Goal: Task Accomplishment & Management: Complete application form

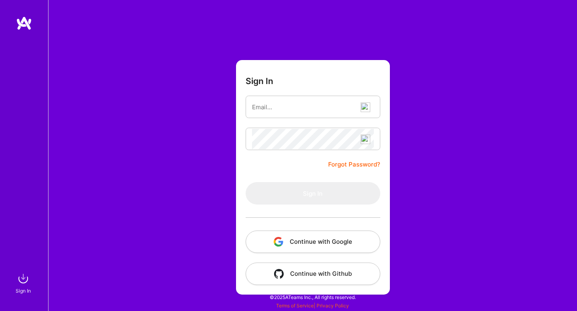
click at [301, 249] on button "Continue with Google" at bounding box center [313, 242] width 135 height 22
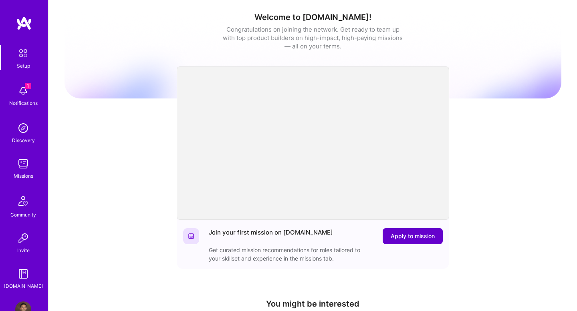
click at [400, 237] on span "Apply to mission" at bounding box center [413, 237] width 44 height 8
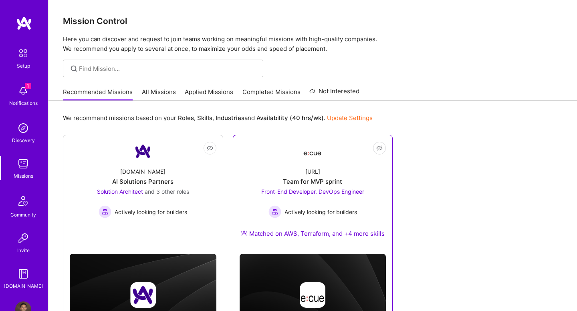
click at [344, 177] on div "[URL] Team for MVP sprint Front-End Developer, DevOps Engineer Actively looking…" at bounding box center [313, 204] width 147 height 87
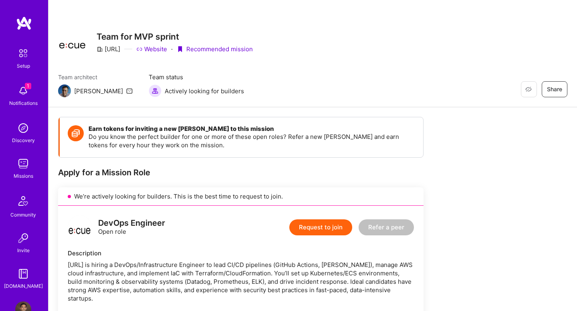
click at [320, 230] on button "Request to join" at bounding box center [320, 228] width 63 height 16
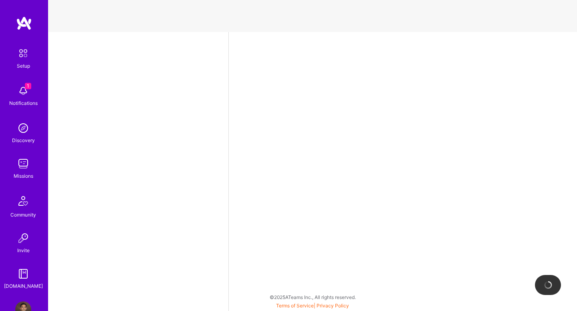
select select "US"
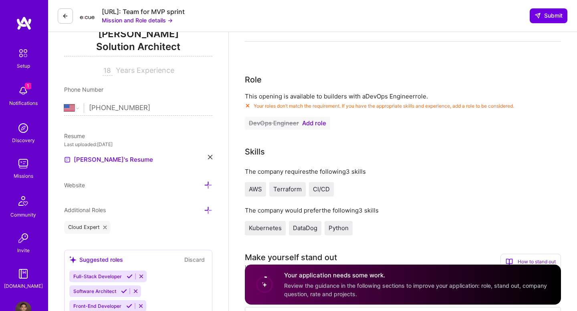
scroll to position [114, 0]
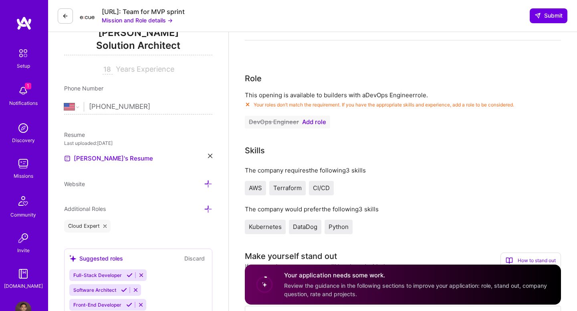
click at [317, 124] on span "Add role" at bounding box center [314, 122] width 24 height 6
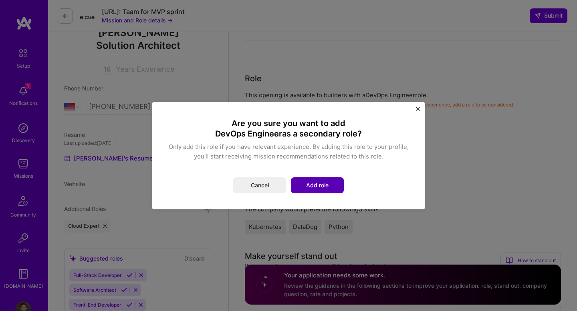
click at [331, 190] on button "Add role" at bounding box center [317, 186] width 53 height 16
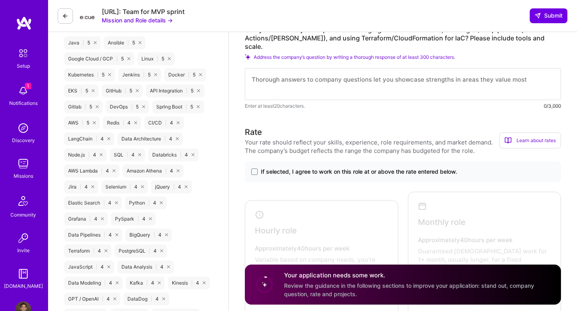
scroll to position [482, 0]
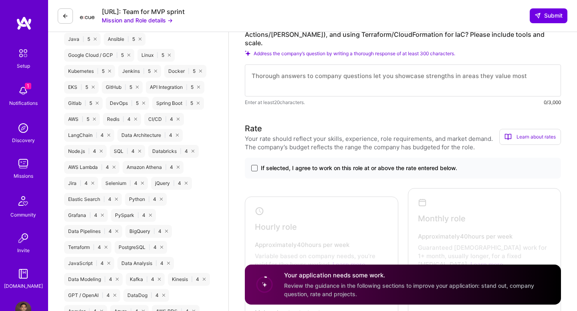
click at [254, 165] on span at bounding box center [254, 168] width 6 height 6
click at [0, 0] on input "If selected, I agree to work on this role at or above the rate entered below." at bounding box center [0, 0] width 0 height 0
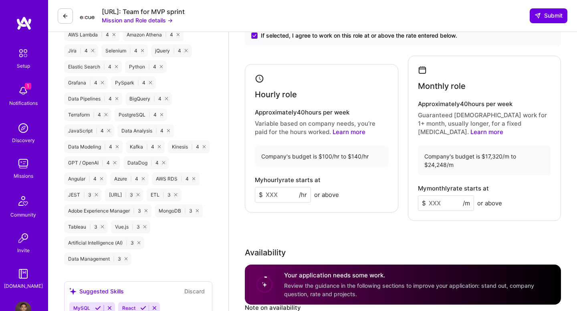
scroll to position [616, 0]
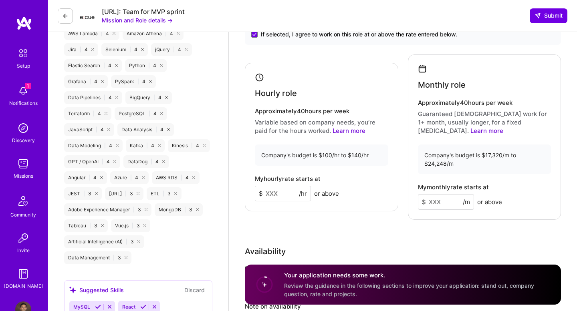
click at [276, 186] on input at bounding box center [283, 194] width 56 height 16
type input "120"
click at [361, 214] on div "Rate Your rate should reflect your skills, experience, role requirements, and m…" at bounding box center [403, 174] width 316 height 370
click at [433, 194] on input at bounding box center [446, 202] width 56 height 16
type input "20000"
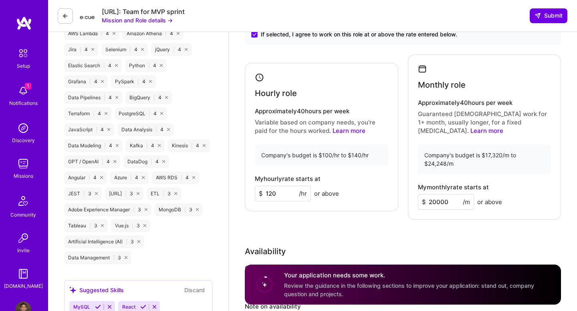
click at [454, 218] on div "Rate Your rate should reflect your skills, experience, role requirements, and m…" at bounding box center [403, 174] width 316 height 370
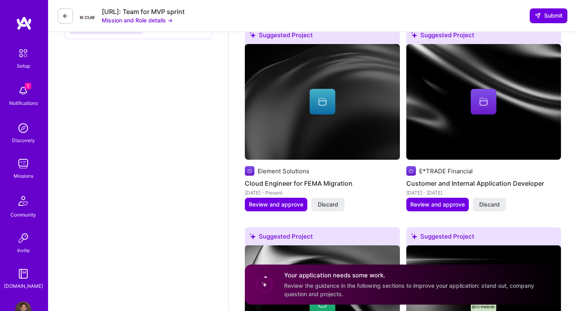
scroll to position [1108, 0]
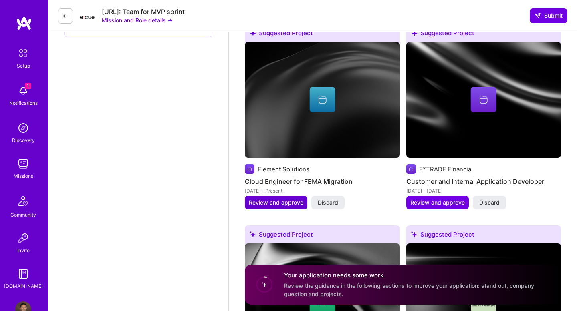
click at [284, 199] on span "Review and approve" at bounding box center [276, 203] width 55 height 8
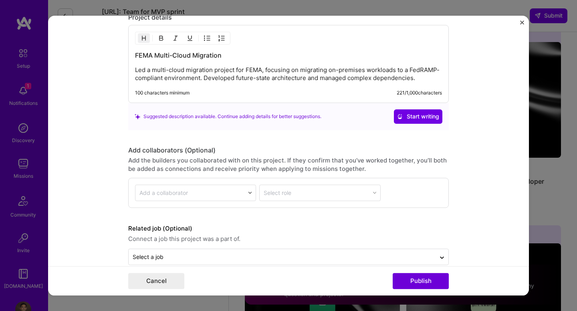
scroll to position [758, 0]
click at [371, 253] on div at bounding box center [282, 258] width 299 height 10
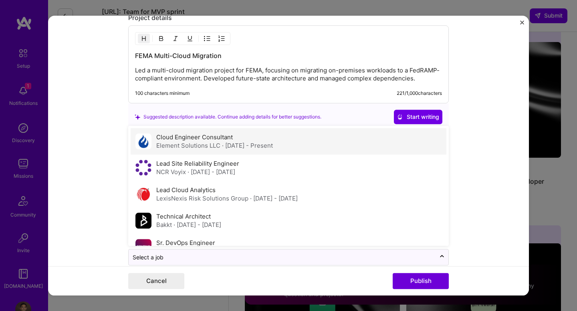
click at [323, 150] on div "Cloud Engineer Consultant Element Solutions LLC · [DATE] - Present" at bounding box center [289, 141] width 316 height 26
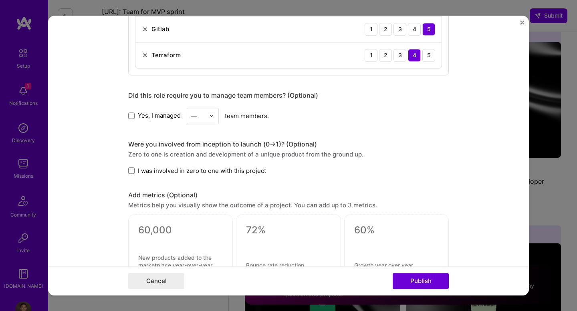
scroll to position [475, 0]
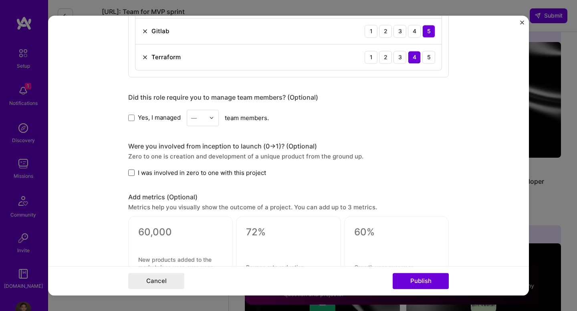
click at [134, 172] on span at bounding box center [131, 173] width 6 height 6
click at [0, 0] on input "I was involved in zero to one with this project" at bounding box center [0, 0] width 0 height 0
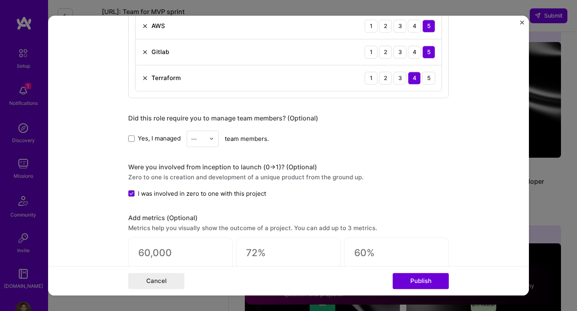
scroll to position [448, 0]
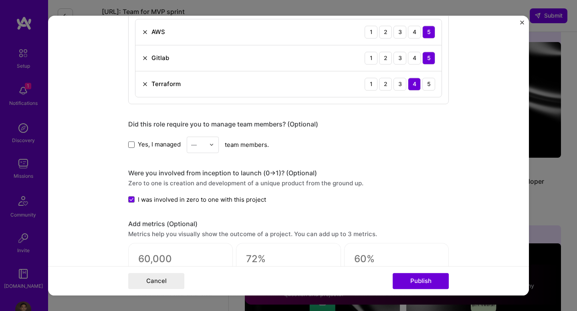
click at [131, 147] on span at bounding box center [131, 145] width 6 height 6
click at [0, 0] on input "Yes, I managed" at bounding box center [0, 0] width 0 height 0
click at [213, 150] on div at bounding box center [213, 145] width 9 height 16
click at [204, 169] on div "1" at bounding box center [202, 166] width 27 height 15
click at [210, 146] on img at bounding box center [211, 144] width 5 height 5
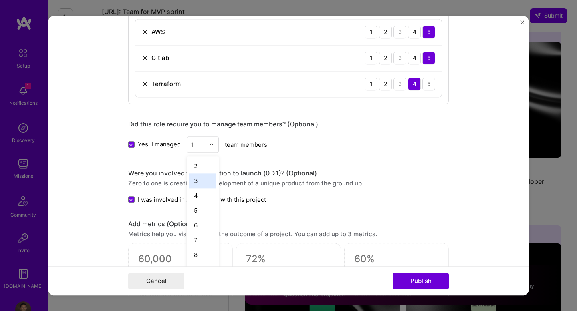
click at [203, 186] on div "3" at bounding box center [202, 181] width 27 height 15
click at [103, 166] on form "Editing suggested project This project is suggested based on your LinkedIn, res…" at bounding box center [288, 156] width 481 height 280
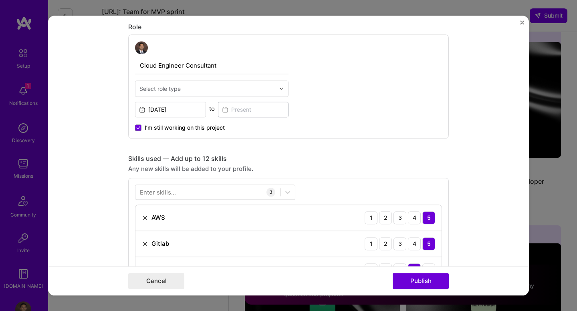
scroll to position [260, 0]
click at [152, 129] on span "I’m still working on this project" at bounding box center [185, 129] width 80 height 8
click at [0, 0] on input "I’m still working on this project" at bounding box center [0, 0] width 0 height 0
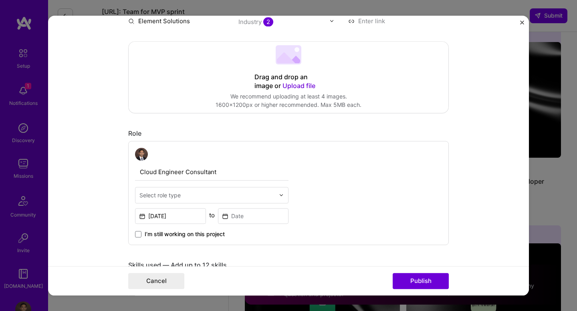
scroll to position [150, 0]
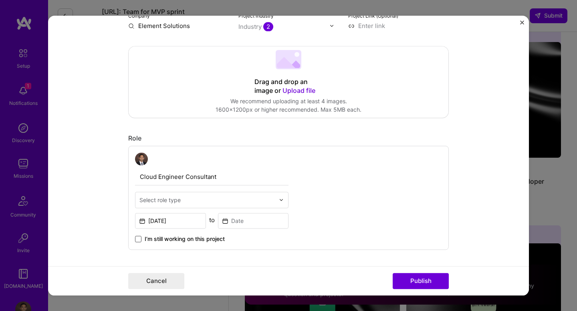
click at [136, 242] on span at bounding box center [138, 239] width 6 height 6
click at [0, 0] on input "I’m still working on this project" at bounding box center [0, 0] width 0 height 0
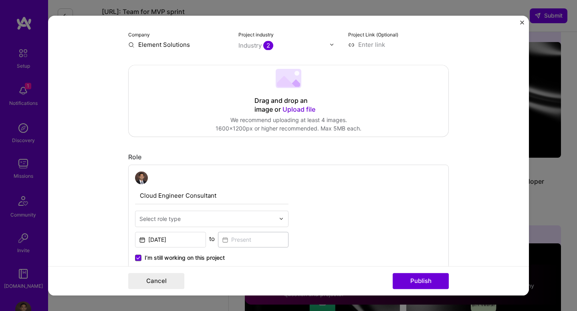
click at [138, 261] on span at bounding box center [138, 258] width 6 height 6
click at [0, 0] on input "I’m still working on this project" at bounding box center [0, 0] width 0 height 0
click at [236, 247] on input at bounding box center [253, 240] width 71 height 16
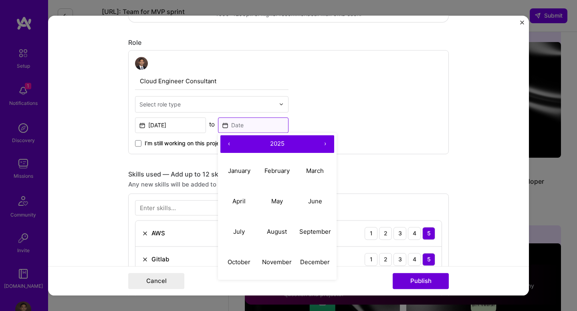
scroll to position [255, 0]
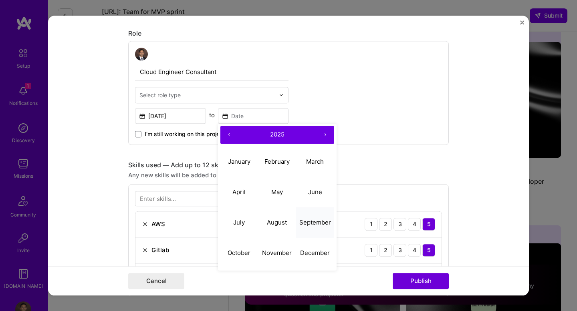
click at [310, 224] on abbr "September" at bounding box center [315, 223] width 32 height 8
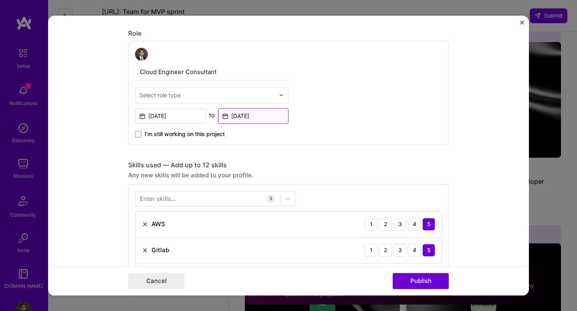
click at [265, 119] on input "[DATE]" at bounding box center [253, 116] width 71 height 16
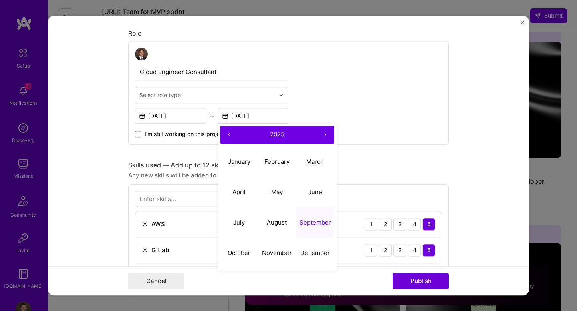
click at [229, 137] on button "‹" at bounding box center [229, 135] width 18 height 18
click at [316, 226] on abbr "September" at bounding box center [315, 223] width 32 height 8
type input "[DATE]"
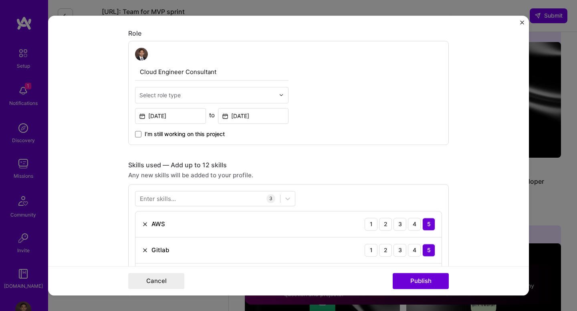
click at [352, 172] on div "Any new skills will be added to your profile." at bounding box center [288, 175] width 321 height 8
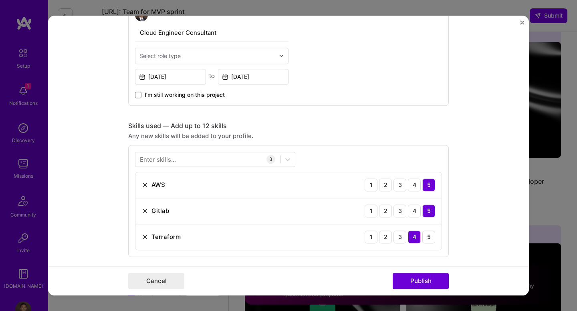
scroll to position [291, 0]
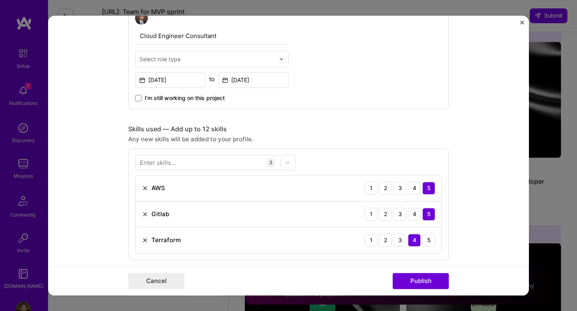
click at [522, 21] on img "Close" at bounding box center [522, 22] width 4 height 4
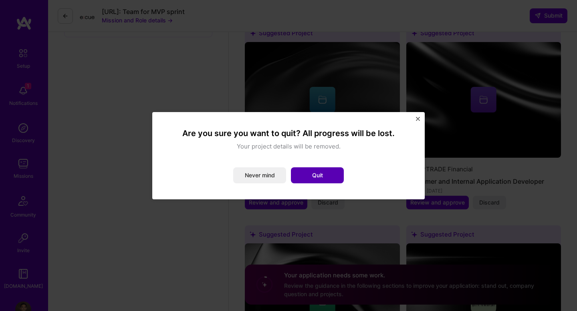
click at [324, 180] on button "Quit" at bounding box center [317, 176] width 53 height 16
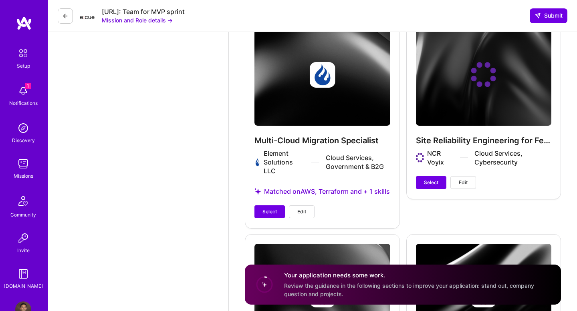
scroll to position [1717, 0]
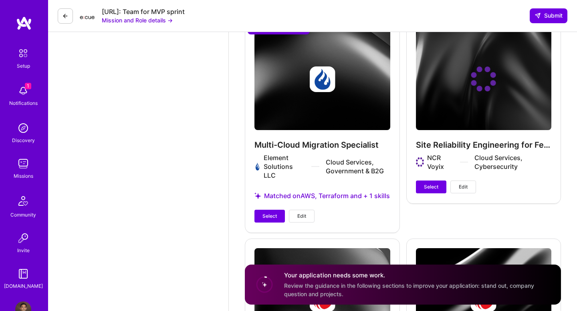
click at [301, 213] on button "Edit" at bounding box center [302, 216] width 26 height 13
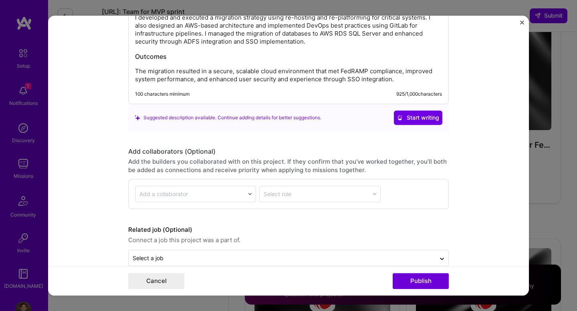
scroll to position [1100, 0]
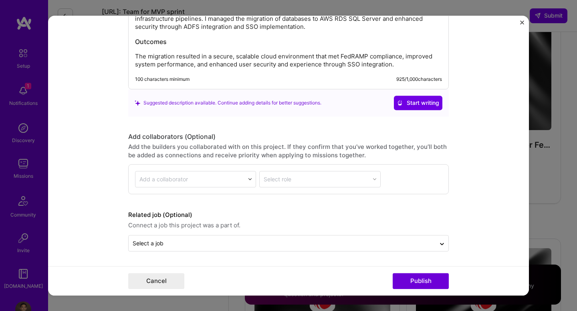
click at [244, 182] on div "Add a collaborator" at bounding box center [195, 179] width 121 height 16
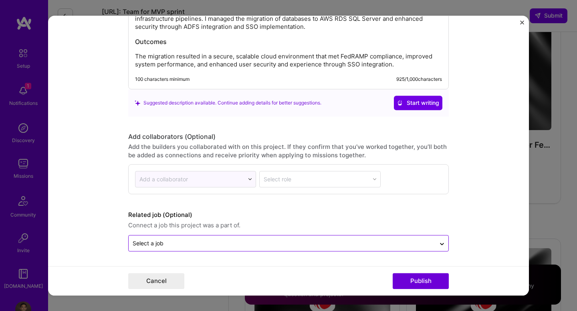
click at [256, 245] on input "text" at bounding box center [282, 243] width 299 height 8
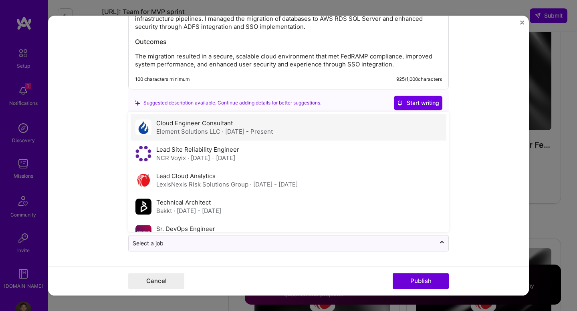
click at [237, 132] on span "· [DATE] - Present" at bounding box center [247, 132] width 51 height 8
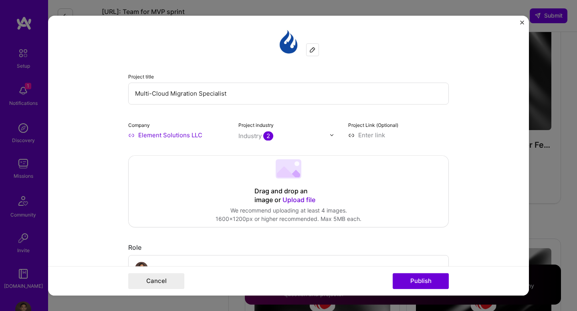
scroll to position [2, 0]
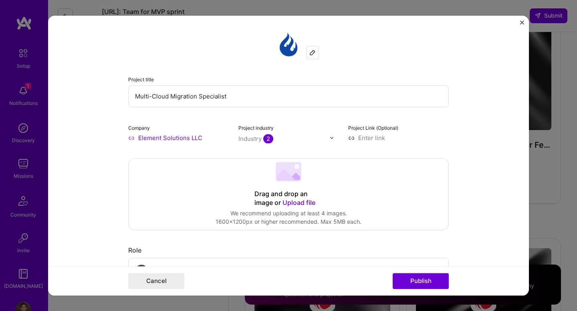
click at [522, 24] on button "Close" at bounding box center [522, 24] width 4 height 8
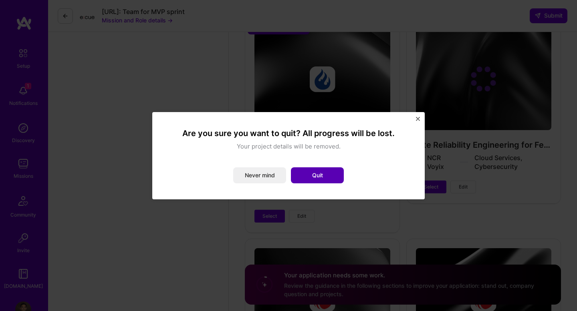
click at [332, 178] on button "Quit" at bounding box center [317, 176] width 53 height 16
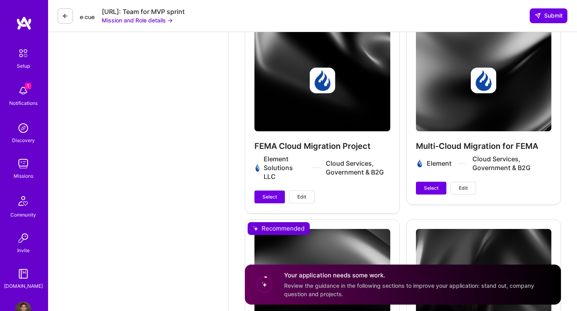
scroll to position [1509, 0]
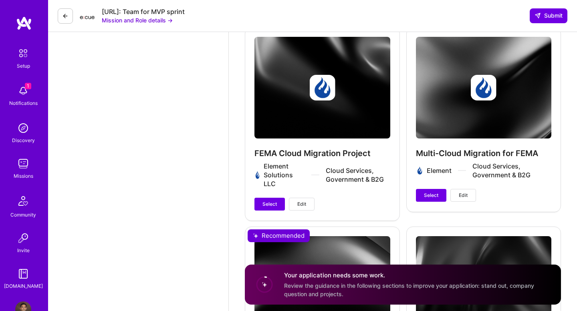
click at [467, 189] on button "Edit" at bounding box center [464, 195] width 26 height 13
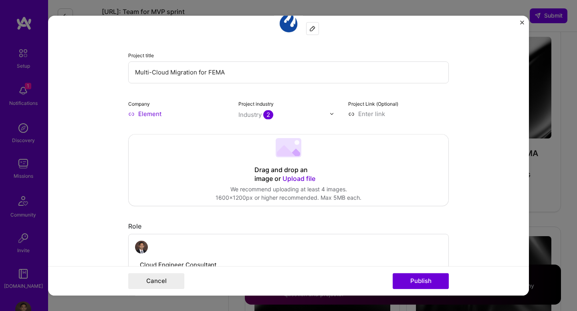
scroll to position [0, 0]
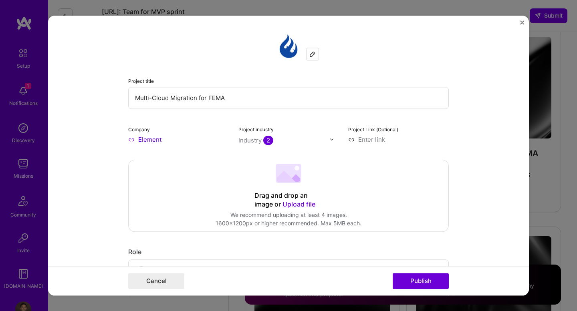
click at [313, 57] on img at bounding box center [312, 54] width 6 height 6
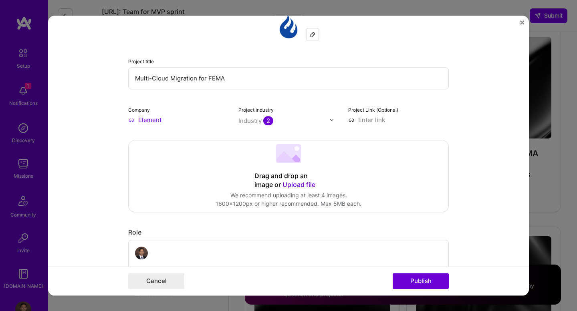
scroll to position [21, 0]
click at [178, 282] on button "Cancel" at bounding box center [156, 281] width 56 height 16
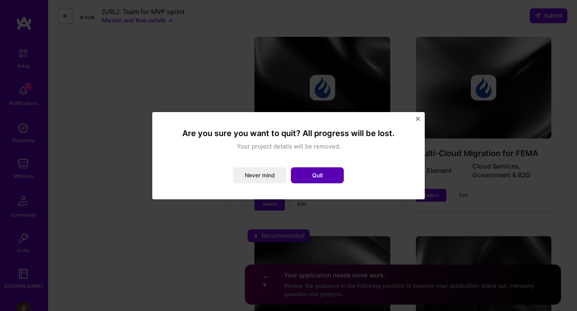
click at [302, 177] on button "Quit" at bounding box center [317, 176] width 53 height 16
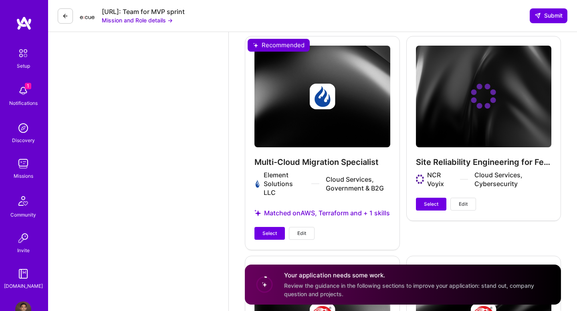
scroll to position [1704, 0]
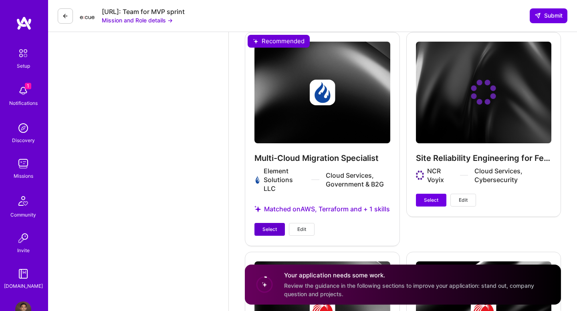
click at [279, 223] on button "Select" at bounding box center [270, 229] width 30 height 13
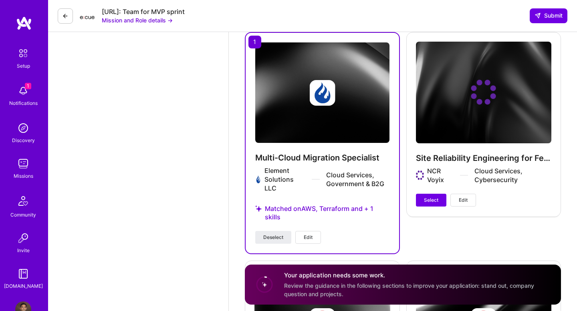
click at [311, 234] on span "Edit" at bounding box center [308, 237] width 9 height 7
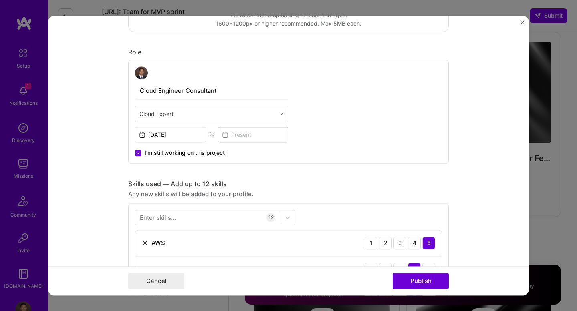
scroll to position [198, 0]
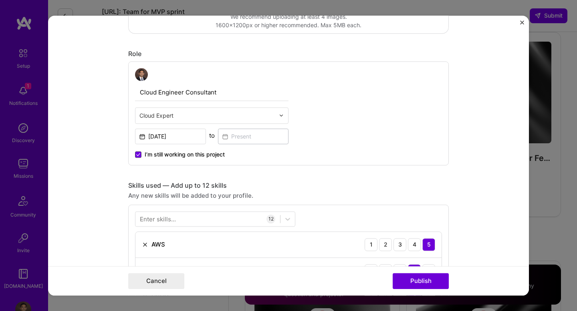
click at [138, 156] on icon at bounding box center [138, 154] width 4 height 3
click at [0, 0] on input "I’m still working on this project" at bounding box center [0, 0] width 0 height 0
click at [224, 142] on input at bounding box center [253, 137] width 71 height 16
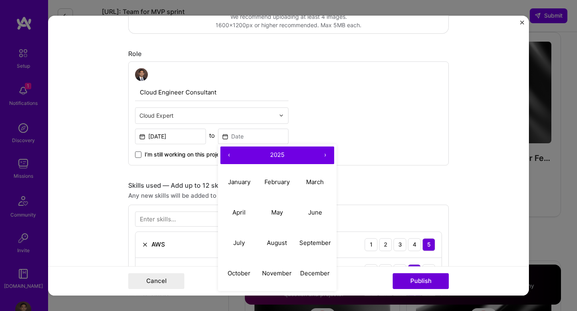
click at [231, 158] on button "‹" at bounding box center [229, 156] width 18 height 18
click at [314, 245] on abbr "September" at bounding box center [315, 243] width 32 height 8
type input "[DATE]"
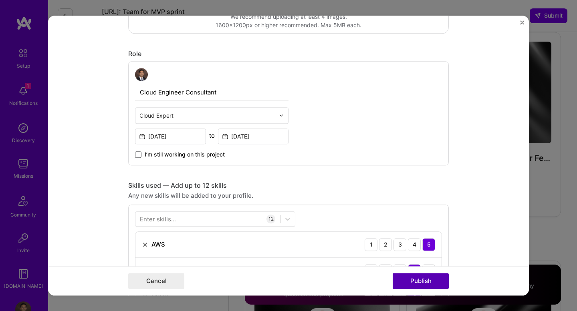
click at [400, 284] on button "Publish" at bounding box center [421, 281] width 56 height 16
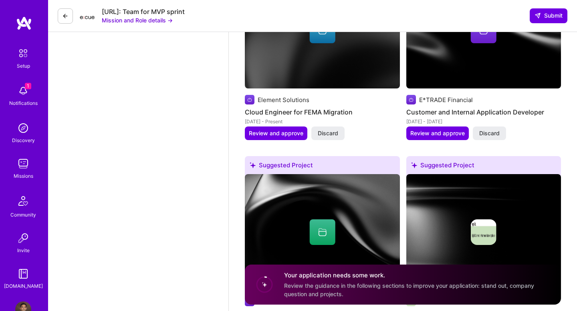
scroll to position [1180, 0]
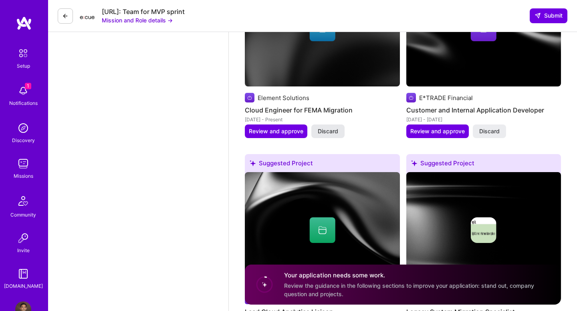
click at [332, 127] on span "Discard" at bounding box center [328, 131] width 20 height 8
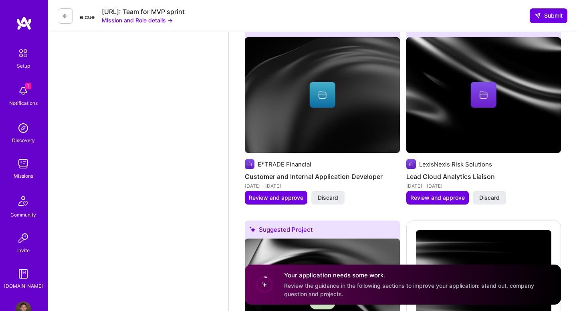
scroll to position [1116, 0]
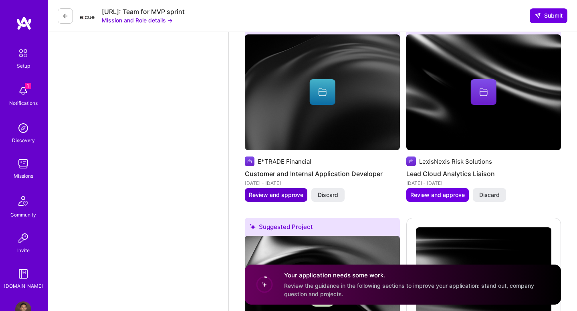
click at [291, 191] on span "Review and approve" at bounding box center [276, 195] width 55 height 8
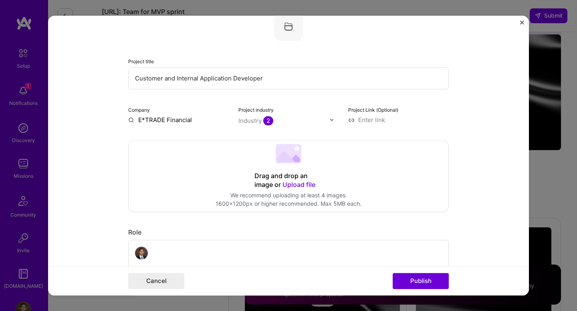
scroll to position [42, 0]
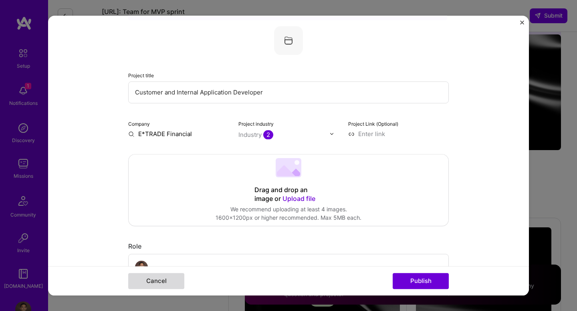
click at [170, 282] on button "Cancel" at bounding box center [156, 281] width 56 height 16
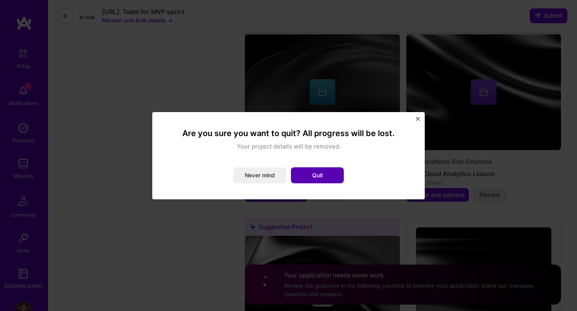
click at [323, 180] on button "Quit" at bounding box center [317, 176] width 53 height 16
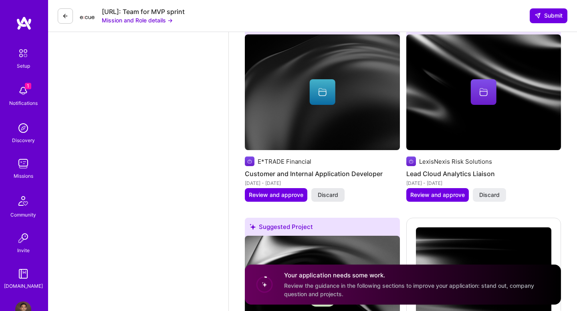
click at [322, 191] on span "Discard" at bounding box center [328, 195] width 20 height 8
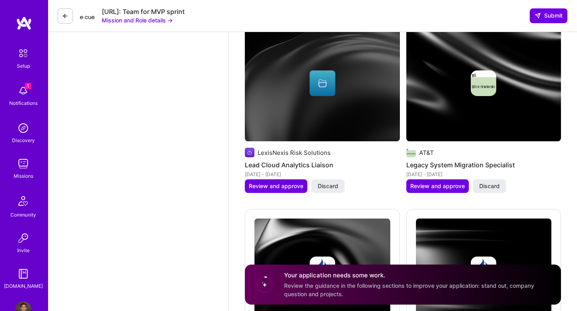
scroll to position [1128, 0]
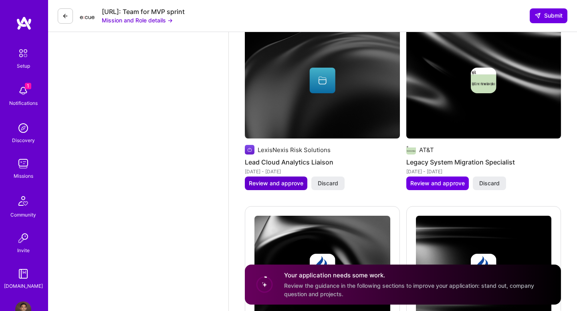
click at [259, 180] on span "Review and approve" at bounding box center [276, 184] width 55 height 8
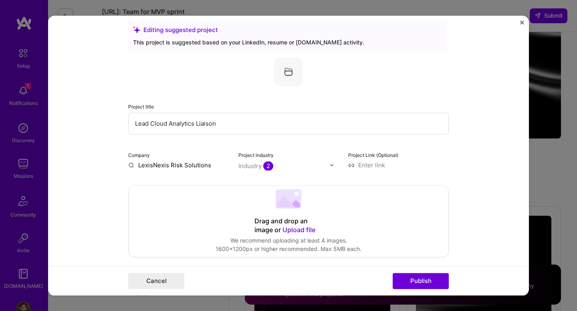
scroll to position [0, 0]
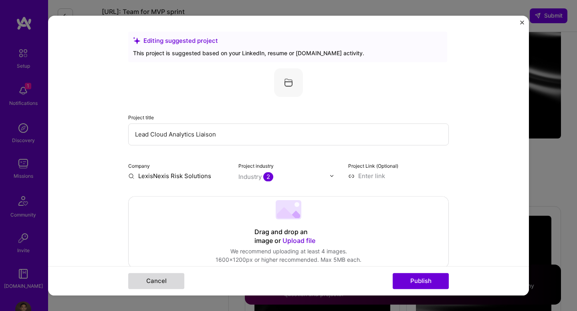
click at [171, 286] on button "Cancel" at bounding box center [156, 281] width 56 height 16
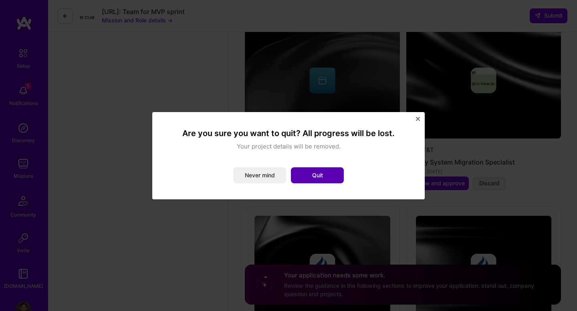
click at [309, 172] on button "Quit" at bounding box center [317, 176] width 53 height 16
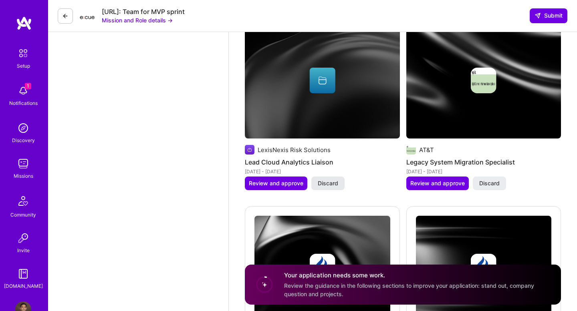
click at [317, 177] on button "Discard" at bounding box center [327, 184] width 33 height 14
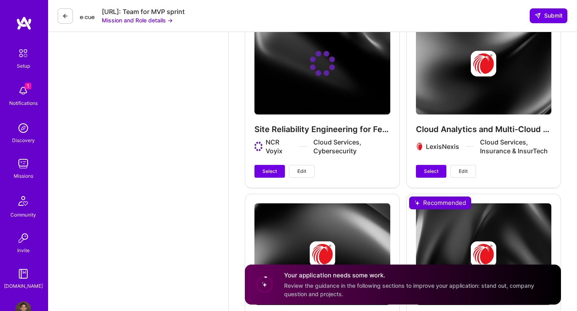
scroll to position [1563, 0]
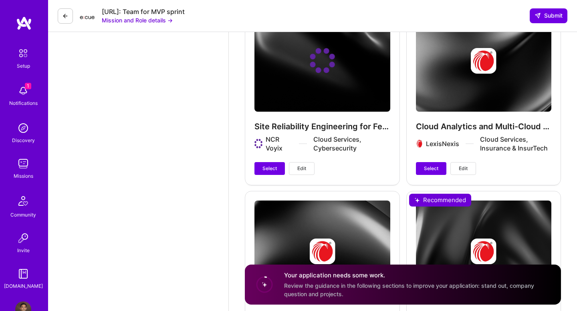
click at [465, 165] on span "Edit" at bounding box center [463, 168] width 9 height 7
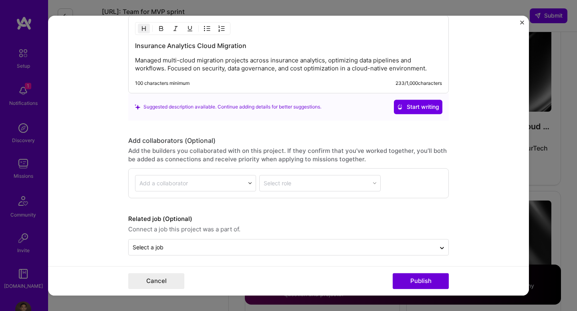
scroll to position [736, 0]
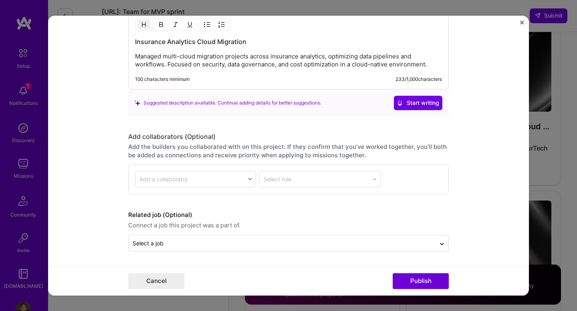
click at [522, 24] on img "Close" at bounding box center [522, 22] width 4 height 4
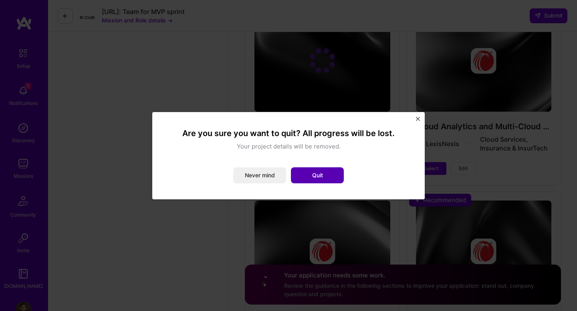
click at [304, 178] on button "Quit" at bounding box center [317, 176] width 53 height 16
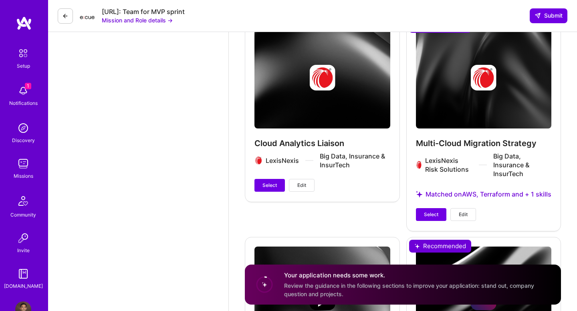
scroll to position [1739, 0]
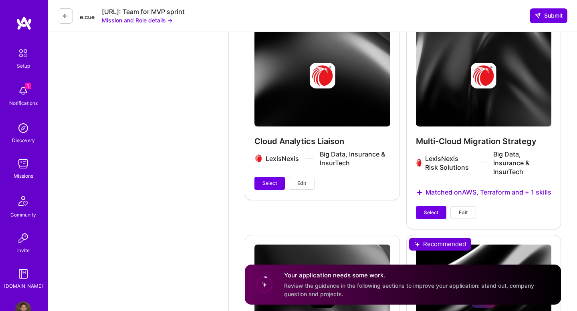
click at [467, 209] on span "Edit" at bounding box center [463, 212] width 9 height 7
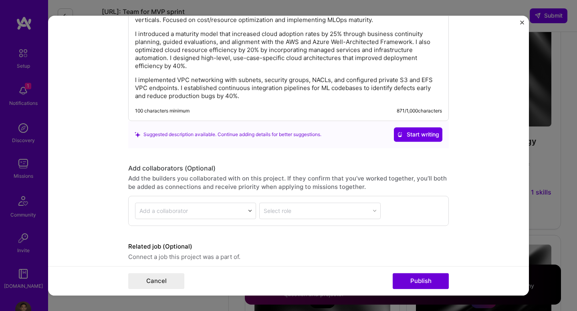
scroll to position [1047, 0]
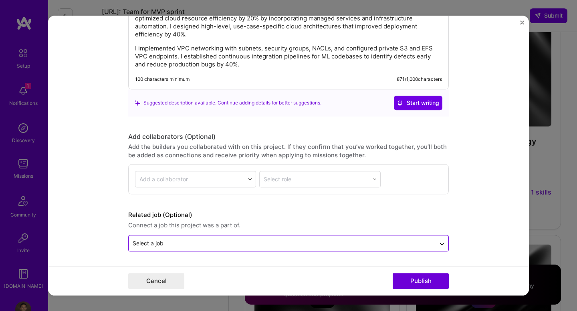
click at [426, 241] on input "text" at bounding box center [282, 243] width 299 height 8
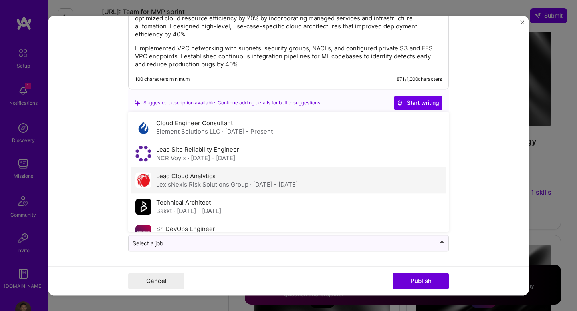
click at [252, 178] on div "Lead Cloud Analytics LexisNexis Risk Solutions Group · [DATE] - [DATE]" at bounding box center [227, 180] width 142 height 17
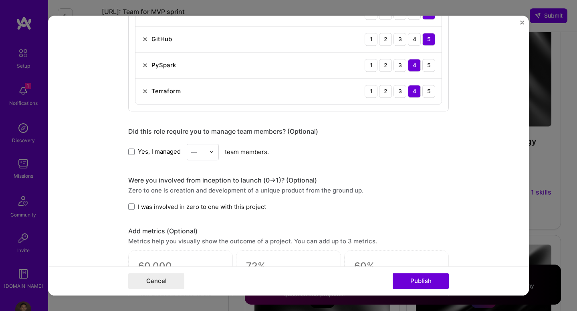
scroll to position [631, 0]
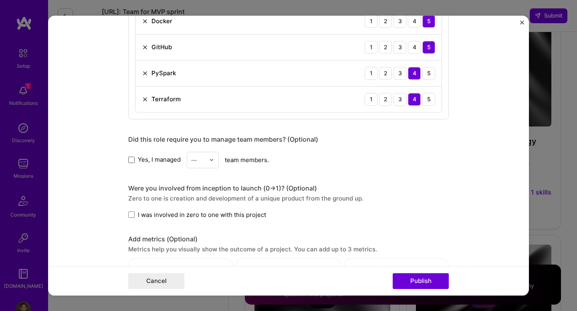
click at [134, 162] on span at bounding box center [131, 160] width 6 height 6
click at [0, 0] on input "Yes, I managed" at bounding box center [0, 0] width 0 height 0
click at [214, 161] on img at bounding box center [211, 160] width 5 height 5
click at [204, 222] on div "7" at bounding box center [202, 222] width 27 height 15
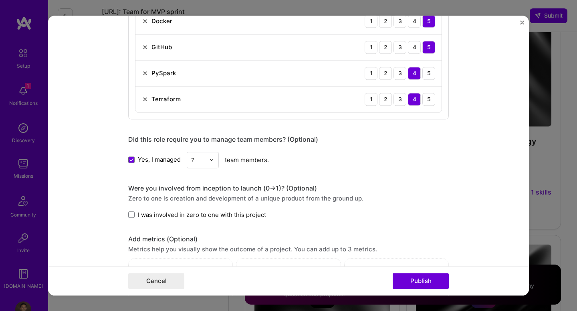
click at [253, 216] on span "I was involved in zero to one with this project" at bounding box center [202, 215] width 128 height 8
click at [0, 0] on input "I was involved in zero to one with this project" at bounding box center [0, 0] width 0 height 0
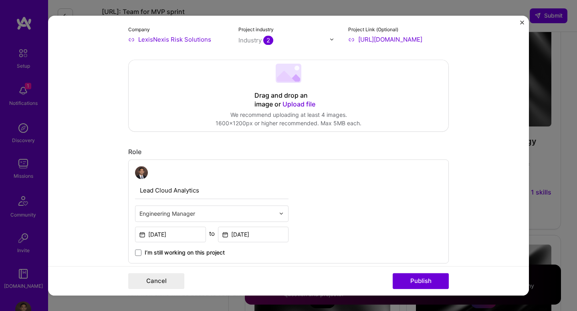
scroll to position [0, 0]
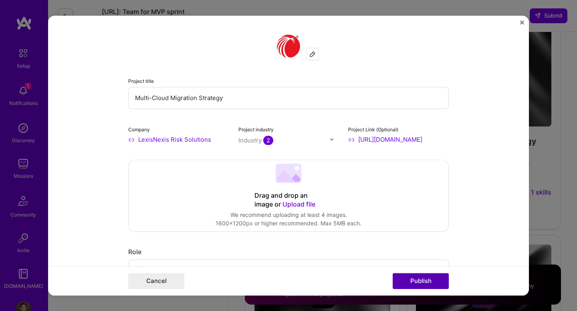
click at [421, 283] on button "Publish" at bounding box center [421, 281] width 56 height 16
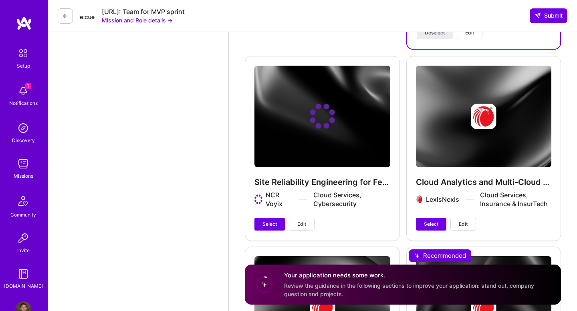
scroll to position [1487, 0]
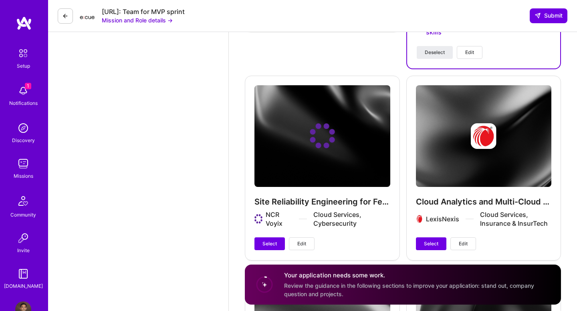
click at [467, 241] on span "Edit" at bounding box center [463, 244] width 9 height 7
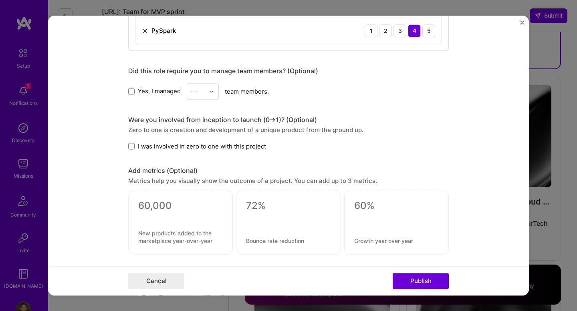
scroll to position [520, 0]
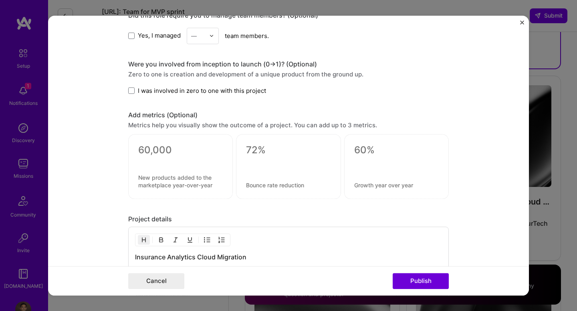
click at [523, 24] on button "Close" at bounding box center [522, 24] width 4 height 8
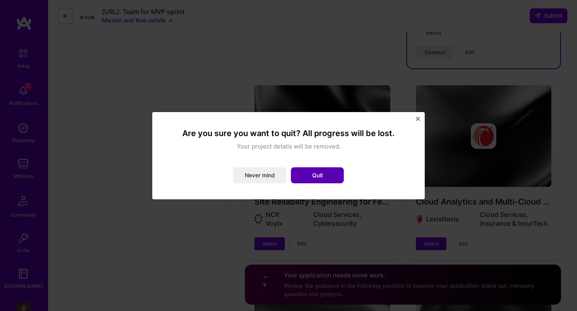
click at [327, 170] on button "Quit" at bounding box center [317, 176] width 53 height 16
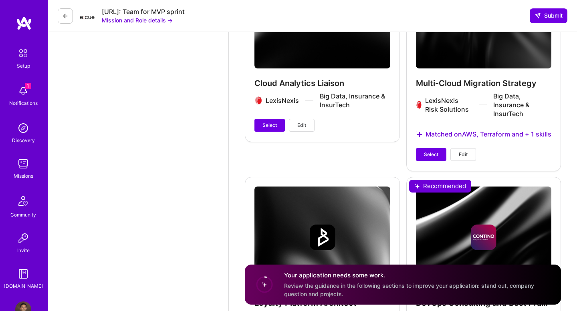
scroll to position [1775, 0]
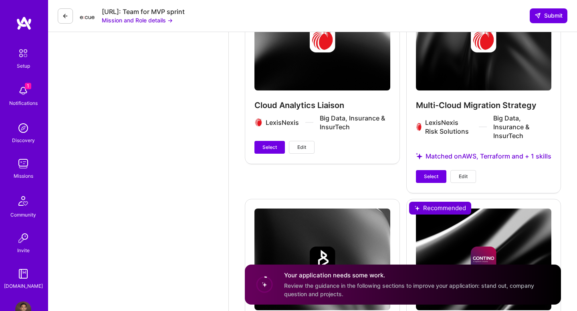
click at [468, 172] on button "Edit" at bounding box center [464, 176] width 26 height 13
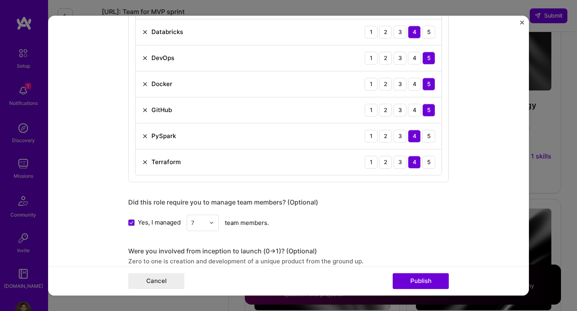
scroll to position [569, 0]
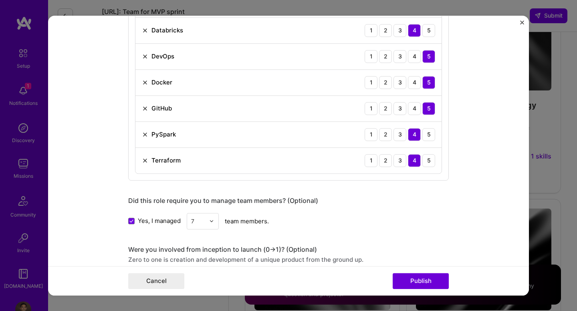
click at [520, 24] on form "Project title Multi-Cloud Migration Strategy Company LexisNexis Risk Solutions …" at bounding box center [288, 156] width 481 height 280
click at [522, 24] on img "Close" at bounding box center [522, 22] width 4 height 4
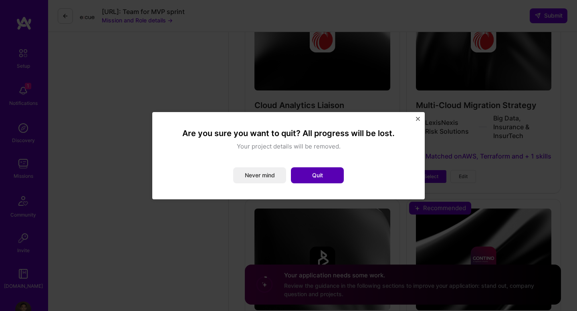
click at [325, 177] on button "Quit" at bounding box center [317, 176] width 53 height 16
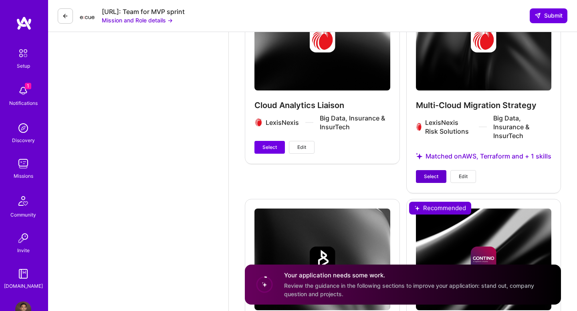
click at [437, 170] on button "Select" at bounding box center [431, 176] width 30 height 13
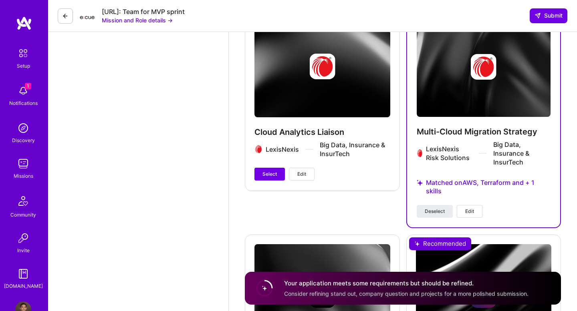
scroll to position [1745, 0]
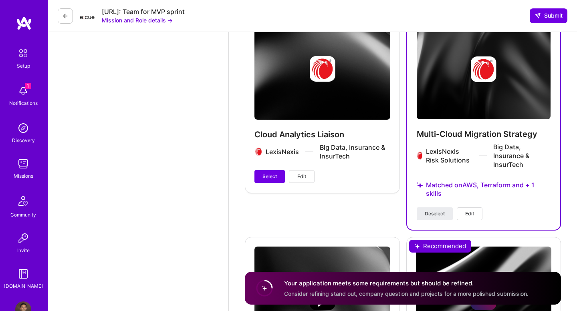
click at [306, 173] on span "Edit" at bounding box center [301, 176] width 9 height 7
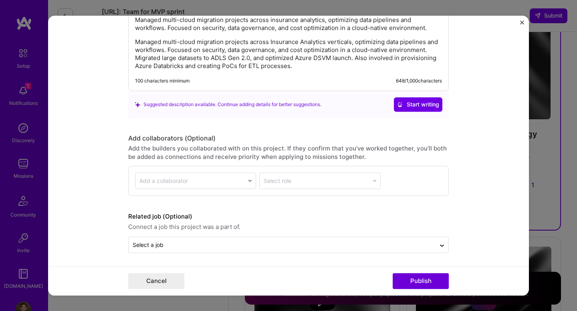
scroll to position [789, 0]
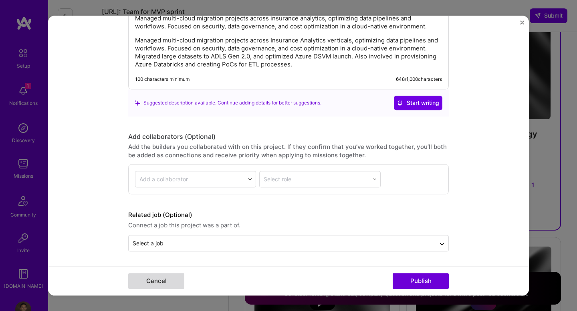
click at [169, 283] on button "Cancel" at bounding box center [156, 281] width 56 height 16
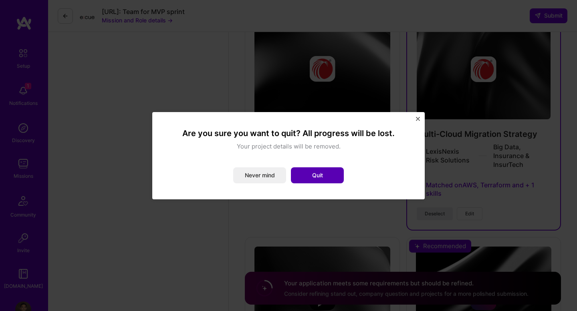
click at [299, 179] on button "Quit" at bounding box center [317, 176] width 53 height 16
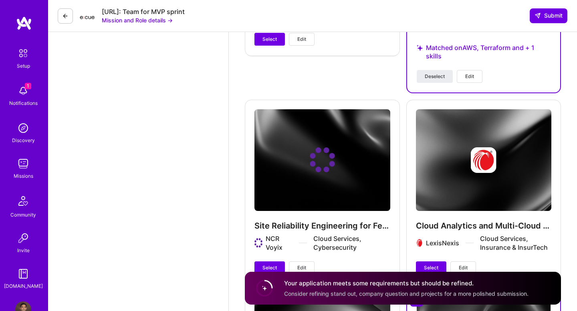
scroll to position [1472, 0]
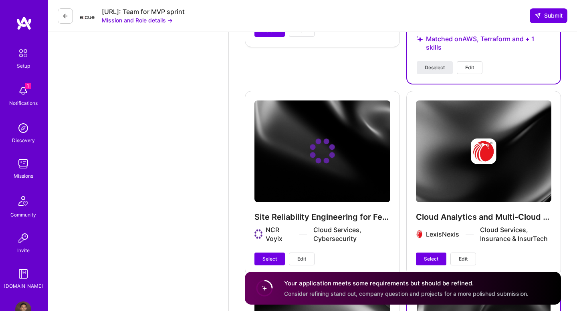
click at [302, 253] on button "Edit" at bounding box center [302, 259] width 26 height 13
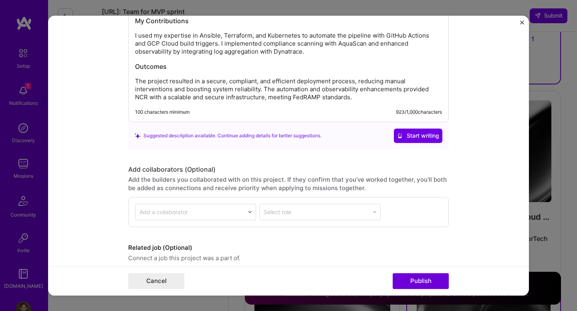
scroll to position [1100, 0]
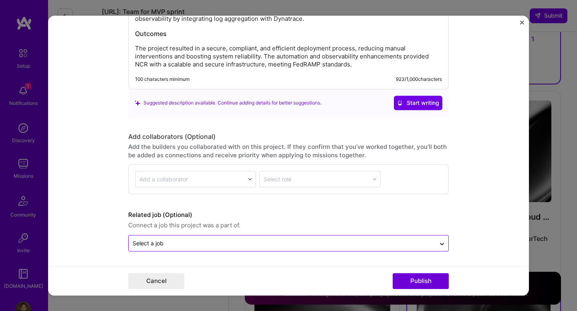
click at [284, 249] on div "Select a job" at bounding box center [282, 244] width 307 height 16
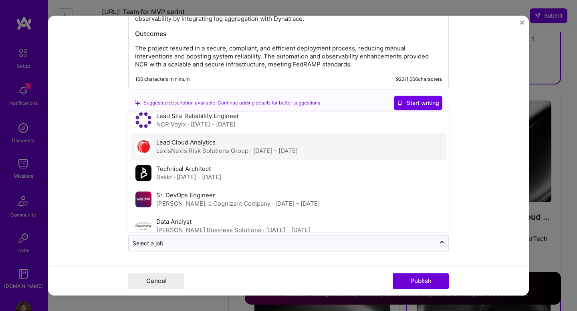
scroll to position [0, 0]
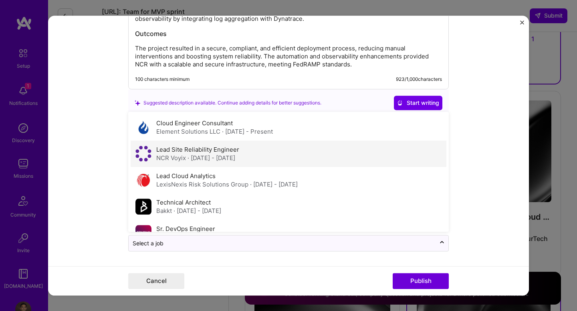
click at [253, 160] on div "Lead Site Reliability Engineer NCR Voyix · [DATE] - [DATE]" at bounding box center [289, 154] width 316 height 26
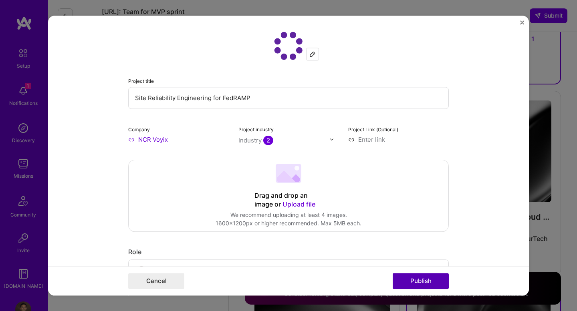
click at [403, 284] on button "Publish" at bounding box center [421, 281] width 56 height 16
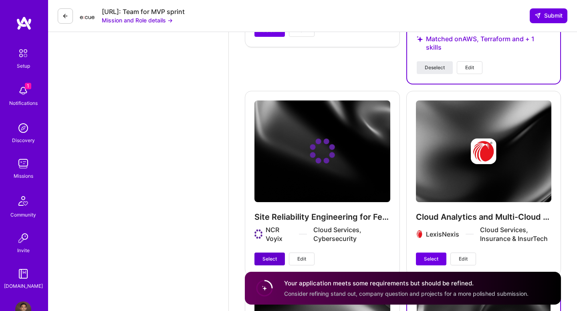
click at [278, 253] on button "Select" at bounding box center [270, 259] width 30 height 13
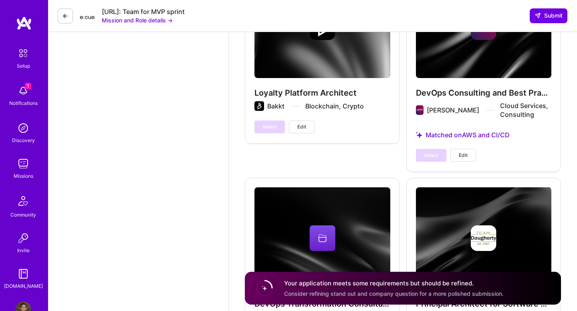
scroll to position [2012, 0]
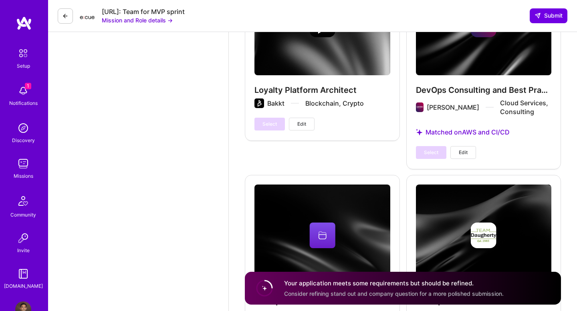
click at [467, 149] on span "Edit" at bounding box center [463, 152] width 9 height 7
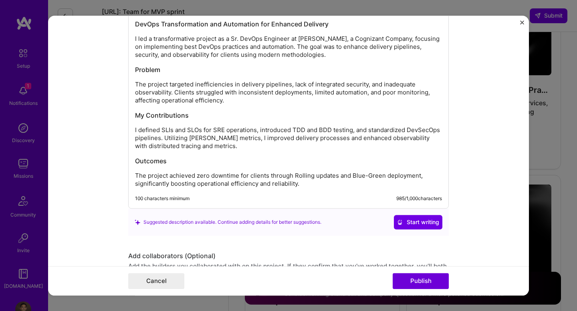
scroll to position [884, 0]
click at [150, 279] on button "Cancel" at bounding box center [156, 281] width 56 height 16
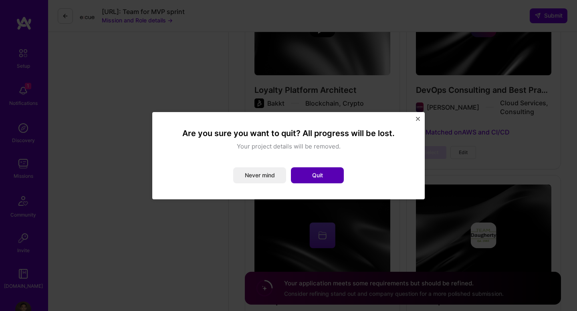
click at [309, 175] on button "Quit" at bounding box center [317, 176] width 53 height 16
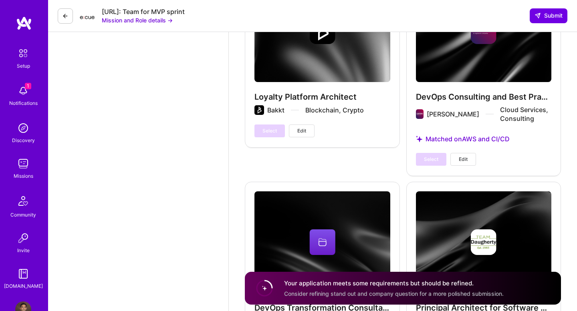
scroll to position [2003, 0]
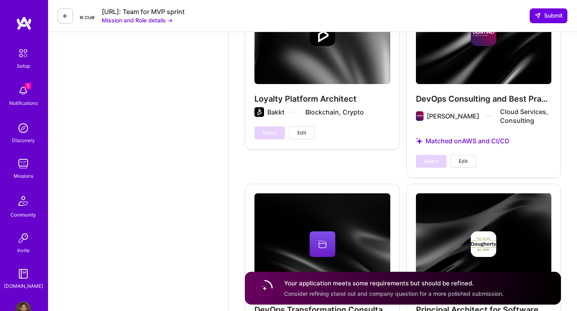
click at [423, 155] on div "Select Edit" at bounding box center [446, 161] width 60 height 13
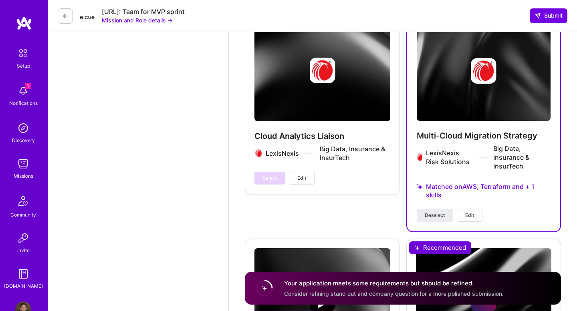
scroll to position [1737, 0]
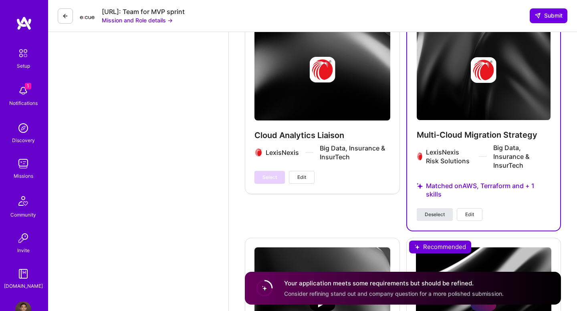
click at [445, 208] on button "Deselect" at bounding box center [435, 214] width 36 height 13
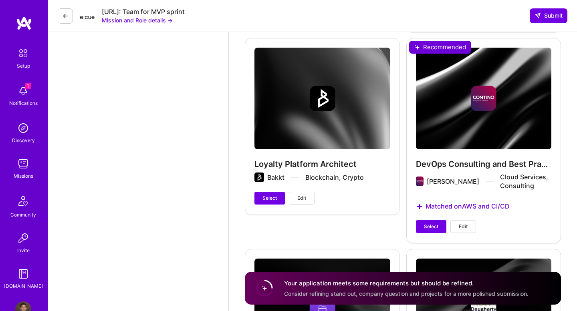
scroll to position [1929, 0]
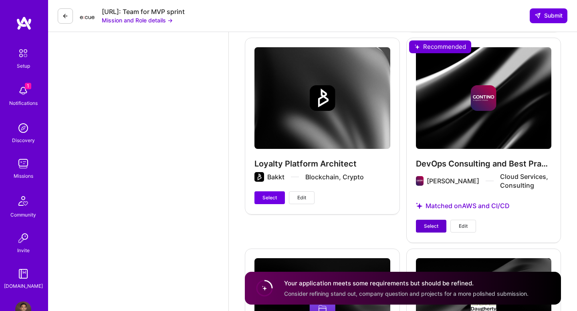
click at [435, 223] on span "Select" at bounding box center [431, 226] width 14 height 7
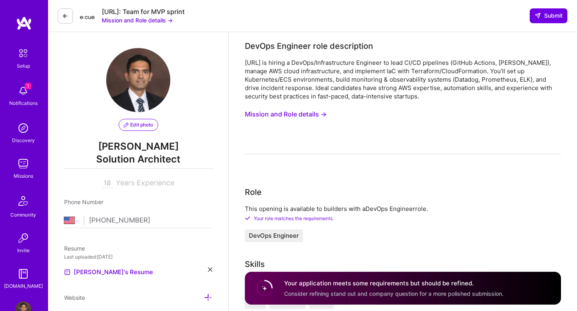
select select "US"
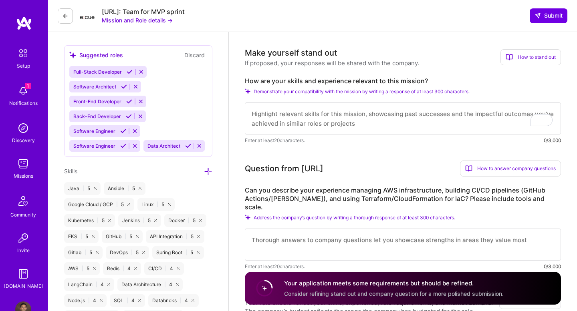
scroll to position [323, 0]
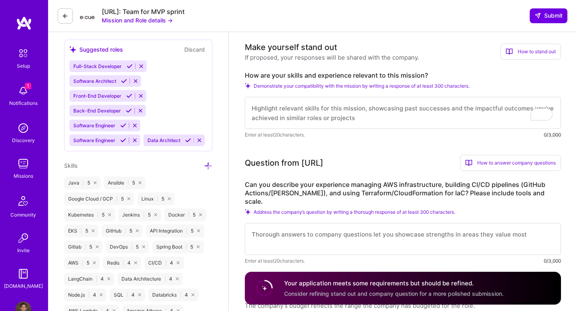
paste textarea "Lore Ipsumd Sitamet, C ad elitsed do eiusm tem inc UtlAbo etdo ma Aliq.en. Admi…"
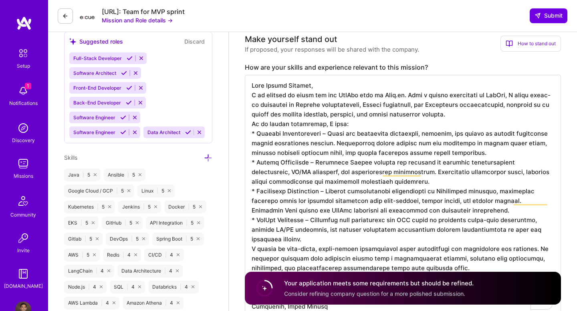
scroll to position [0, 0]
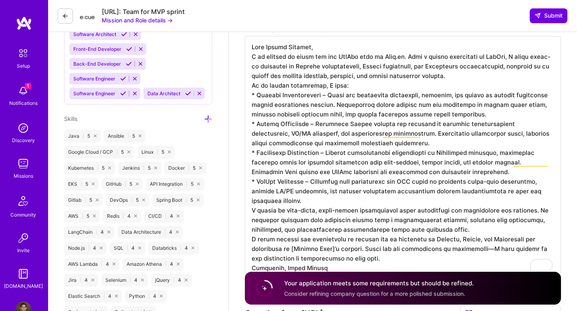
scroll to position [373, 0]
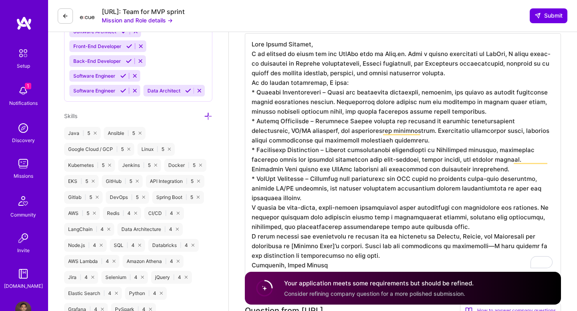
drag, startPoint x: 256, startPoint y: 95, endPoint x: 251, endPoint y: 95, distance: 4.8
click at [251, 95] on textarea "To enrich screen reader interactions, please activate Accessibility in Grammarl…" at bounding box center [403, 155] width 316 height 244
click at [256, 119] on textarea "To enrich screen reader interactions, please activate Accessibility in Grammarl…" at bounding box center [403, 155] width 316 height 244
click at [256, 152] on textarea "To enrich screen reader interactions, please activate Accessibility in Grammarl…" at bounding box center [403, 155] width 316 height 244
click at [257, 179] on textarea "To enrich screen reader interactions, please activate Accessibility in Grammarl…" at bounding box center [403, 155] width 316 height 244
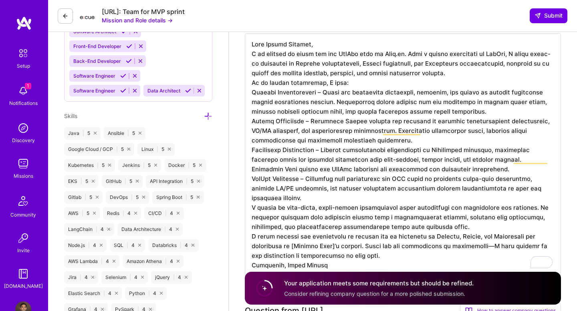
scroll to position [1, 0]
drag, startPoint x: 343, startPoint y: 247, endPoint x: 289, endPoint y: 247, distance: 53.7
click at [289, 247] on textarea "To enrich screen reader interactions, please activate Accessibility in Grammarl…" at bounding box center [403, 155] width 316 height 244
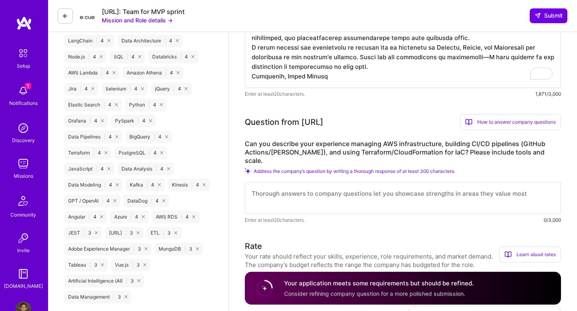
scroll to position [564, 0]
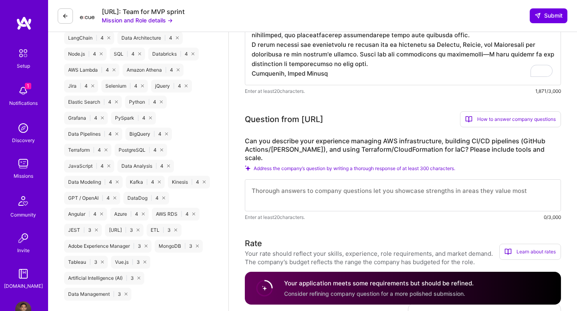
type textarea "Dear Hiring Manager, I am excited to apply for the DevOps role at Ecue.ai. With…"
drag, startPoint x: 315, startPoint y: 142, endPoint x: 455, endPoint y: 142, distance: 139.5
click at [455, 142] on label "Can you describe your experience managing AWS infrastructure, building CI/CD pi…" at bounding box center [403, 149] width 316 height 25
click at [340, 142] on label "Can you describe your experience managing AWS infrastructure, building CI/CD pi…" at bounding box center [403, 149] width 316 height 25
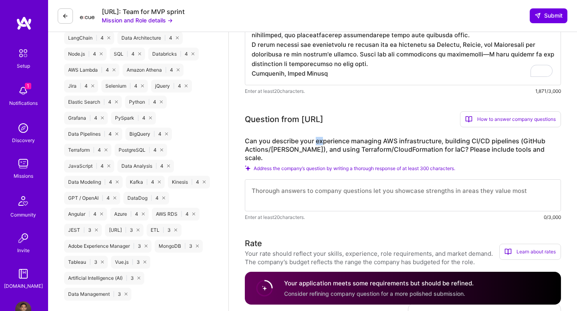
drag, startPoint x: 316, startPoint y: 142, endPoint x: 321, endPoint y: 142, distance: 5.2
click at [321, 142] on label "Can you describe your experience managing AWS infrastructure, building CI/CD pi…" at bounding box center [403, 149] width 316 height 25
click at [273, 142] on label "Can you describe your experience managing AWS infrastructure, building CI/CD pi…" at bounding box center [403, 149] width 316 height 25
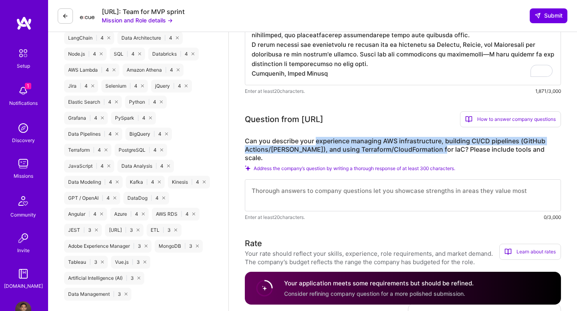
drag, startPoint x: 316, startPoint y: 143, endPoint x: 436, endPoint y: 149, distance: 119.6
click at [435, 149] on label "Can you describe your experience managing AWS infrastructure, building CI/CD pi…" at bounding box center [403, 149] width 316 height 25
copy label "experience managing AWS infrastructure, building CI/CD pipelines (GitHub Action…"
click at [413, 139] on label "Can you describe your experience managing AWS infrastructure, building CI/CD pi…" at bounding box center [403, 149] width 316 height 25
drag, startPoint x: 317, startPoint y: 142, endPoint x: 433, endPoint y: 149, distance: 116.5
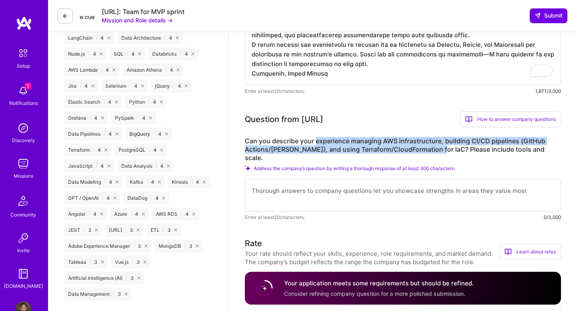
click at [433, 149] on label "Can you describe your experience managing AWS infrastructure, building CI/CD pi…" at bounding box center [403, 149] width 316 height 25
copy label "experience managing AWS infrastructure, building CI/CD pipelines (GitHub Action…"
click at [379, 188] on textarea at bounding box center [403, 196] width 316 height 32
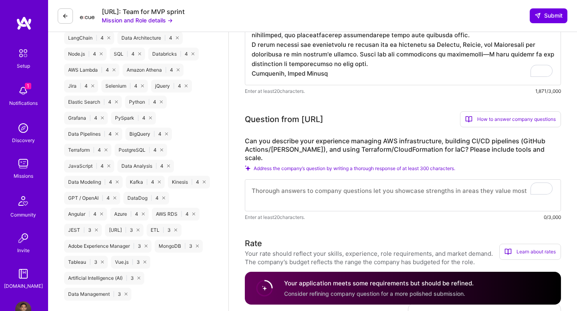
paste textarea "AWS Cloud & Migration: Led discovery and migration strategy for critical worklo…"
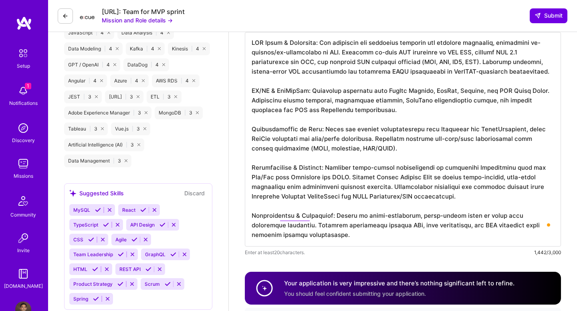
scroll to position [697, 0]
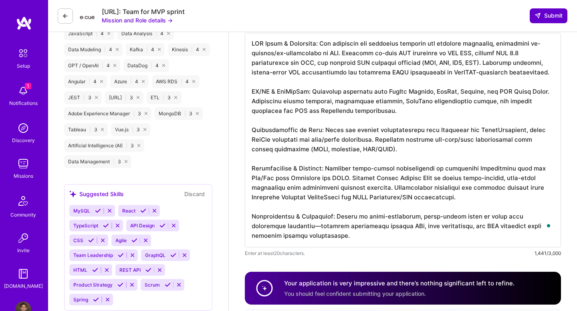
type textarea "AWS Cloud & Migration: Led discovery and migration strategy for critical worklo…"
click at [547, 18] on span "Submit" at bounding box center [549, 16] width 28 height 8
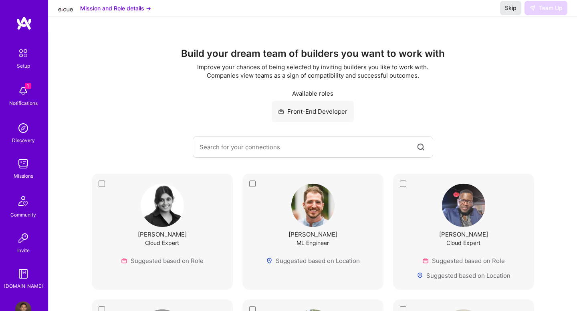
click at [508, 12] on span "Skip" at bounding box center [511, 8] width 12 height 8
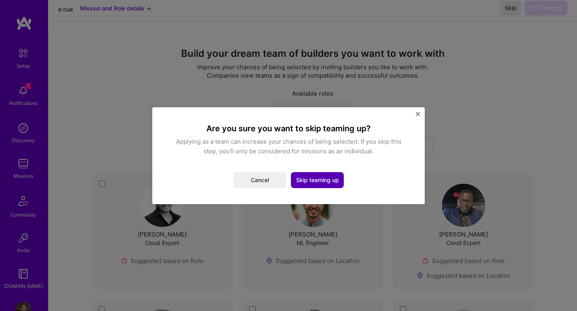
click at [319, 179] on button "Skip teaming up" at bounding box center [317, 180] width 53 height 16
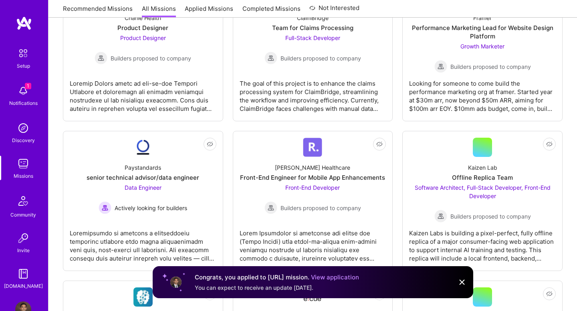
scroll to position [1212, 0]
